Goal: Complete application form

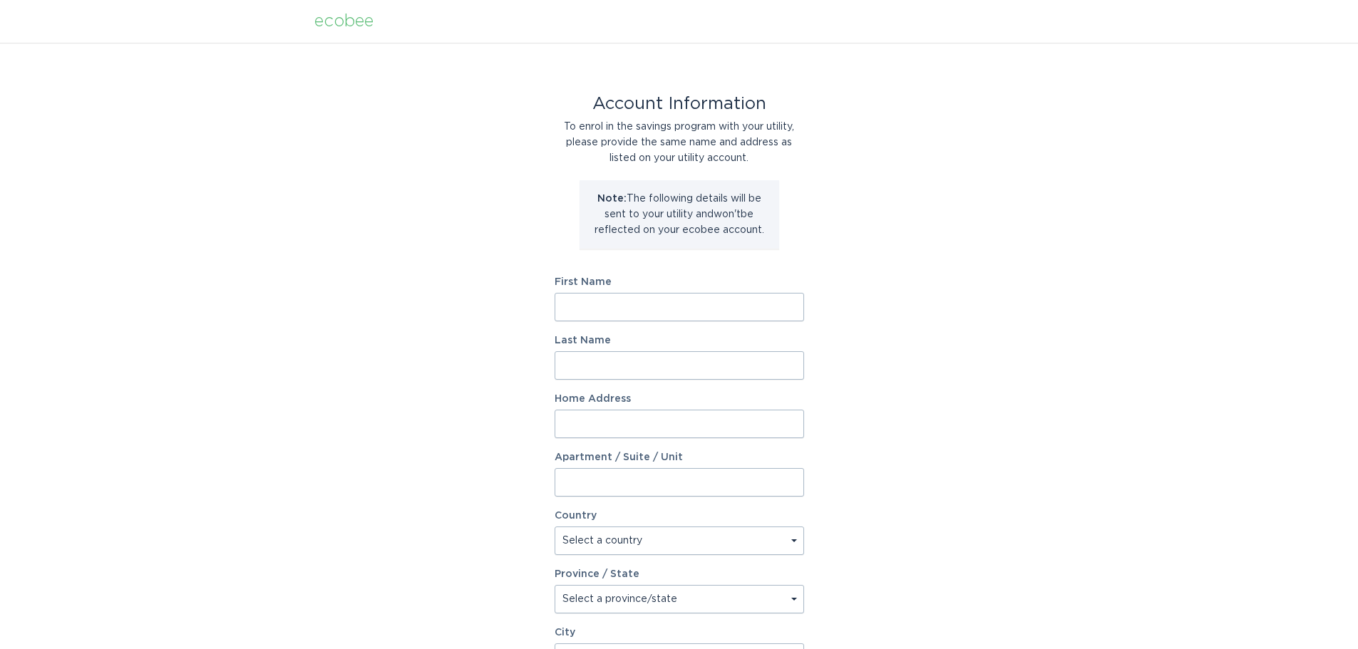
click at [590, 309] on input "First Name" at bounding box center [679, 307] width 249 height 29
type input "elias"
click at [607, 369] on input "Last Name" at bounding box center [679, 365] width 249 height 29
type input "absi"
click at [607, 416] on input "Home Address" at bounding box center [679, 424] width 249 height 29
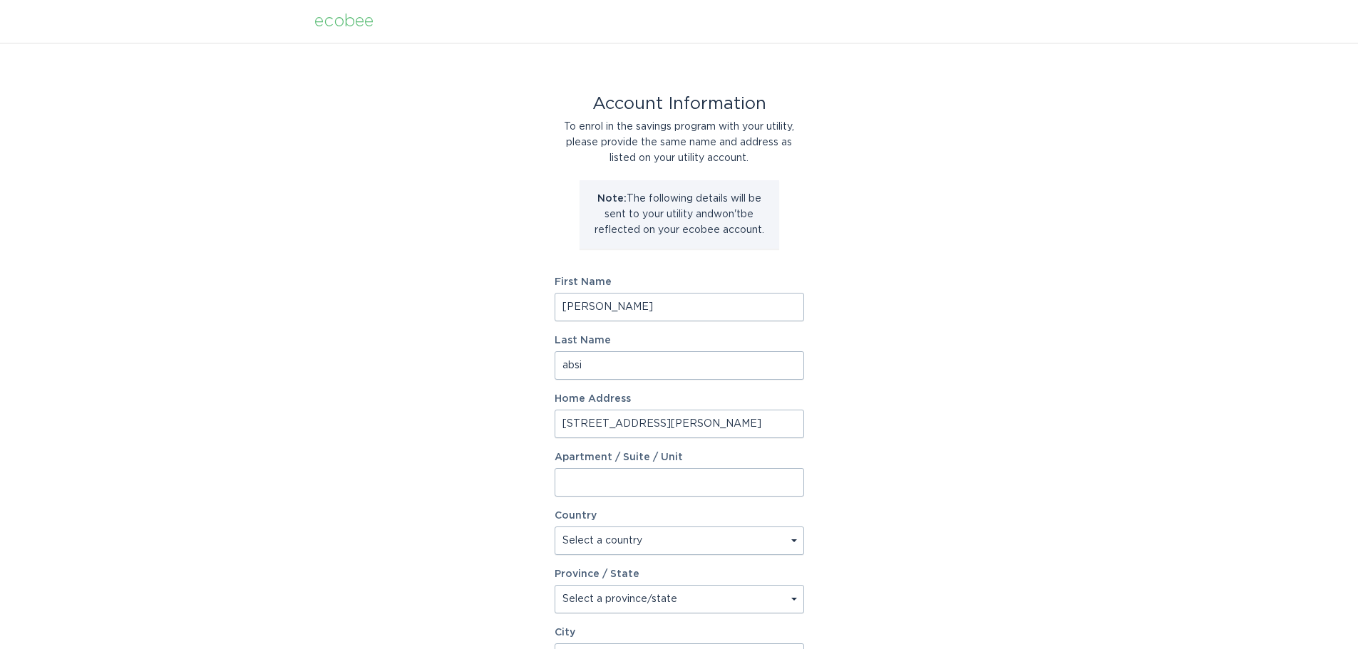
type input "1721 St. Barbara Street"
click at [632, 478] on input "Apartment / Suite / Unit" at bounding box center [679, 482] width 249 height 29
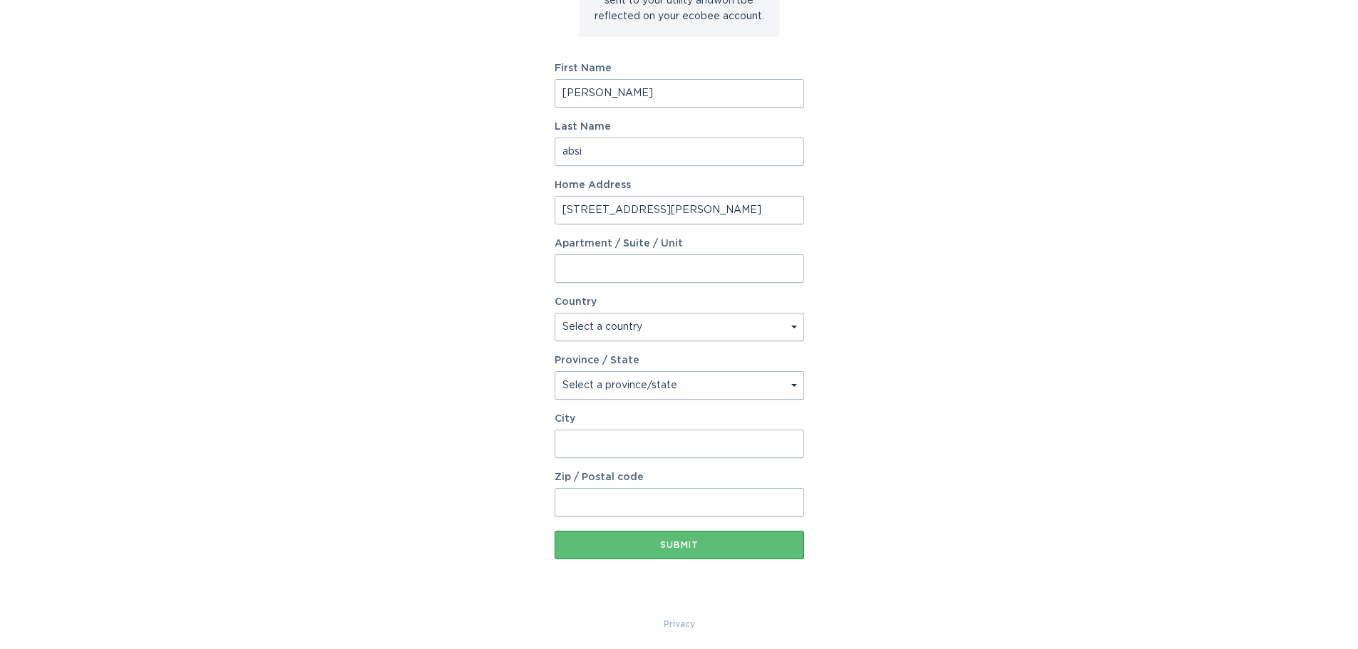
click at [796, 324] on select "Select a country Canada USA" at bounding box center [679, 327] width 249 height 29
select select "CA"
click at [555, 313] on select "Select a country Canada USA" at bounding box center [679, 327] width 249 height 29
click at [609, 383] on select "Select a province/state Alberta British Columbia Manitoba New Brunswick Newfoun…" at bounding box center [679, 385] width 249 height 29
select select "ON"
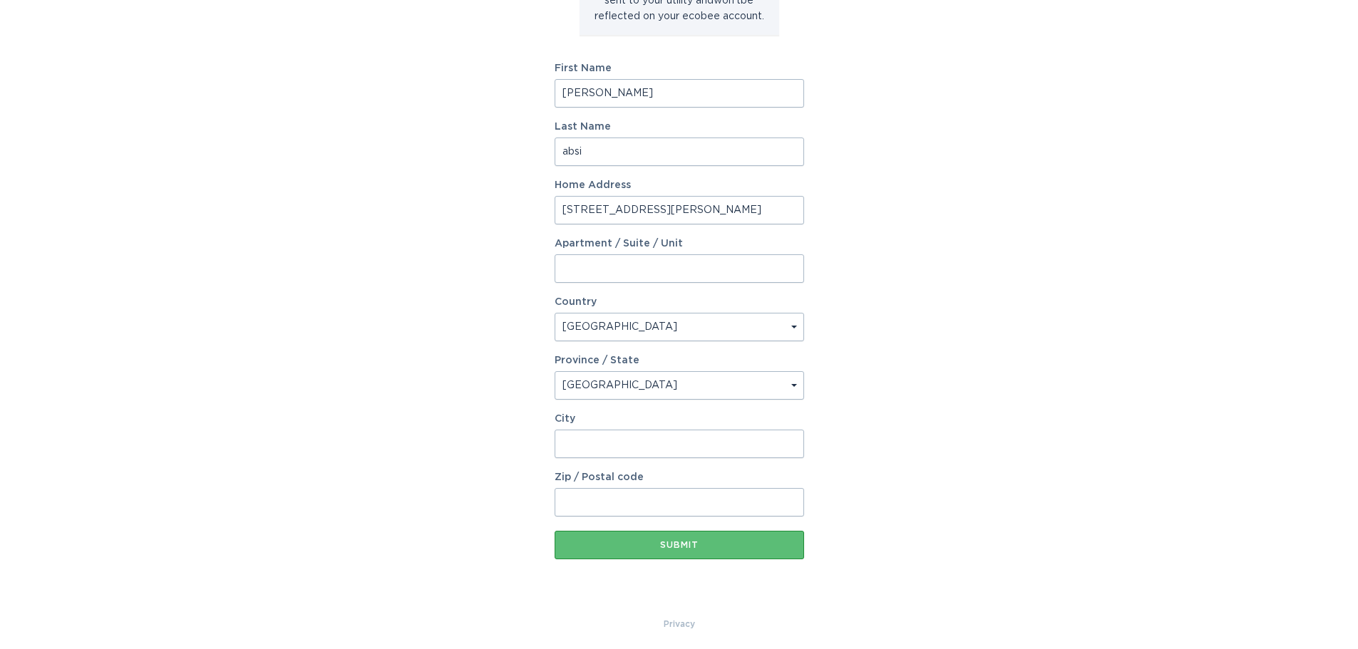
click at [555, 371] on select "Select a province/state Alberta British Columbia Manitoba New Brunswick Newfoun…" at bounding box center [679, 385] width 249 height 29
click at [592, 443] on input "City" at bounding box center [679, 444] width 249 height 29
type input "Ottawa"
click at [607, 495] on input "Zip / Postal code" at bounding box center [679, 502] width 249 height 29
type input "K1T 1M1"
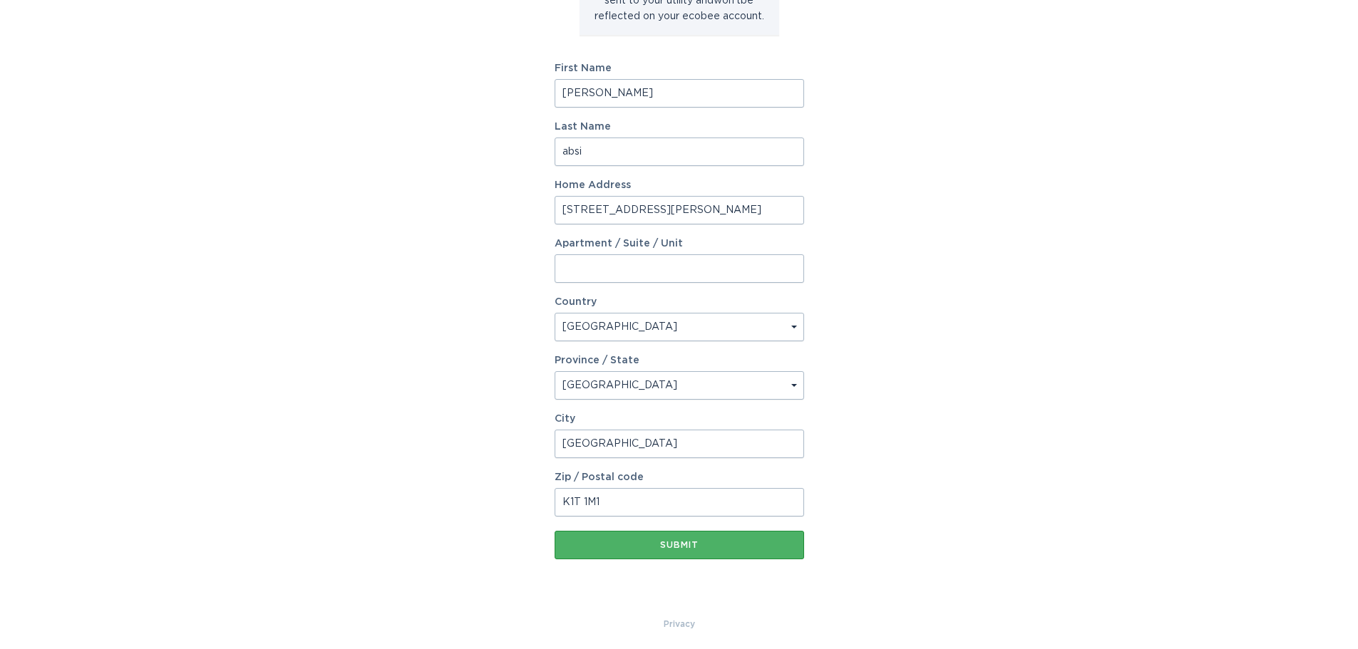
click at [671, 541] on div "Submit" at bounding box center [679, 545] width 235 height 9
